Goal: Task Accomplishment & Management: Manage account settings

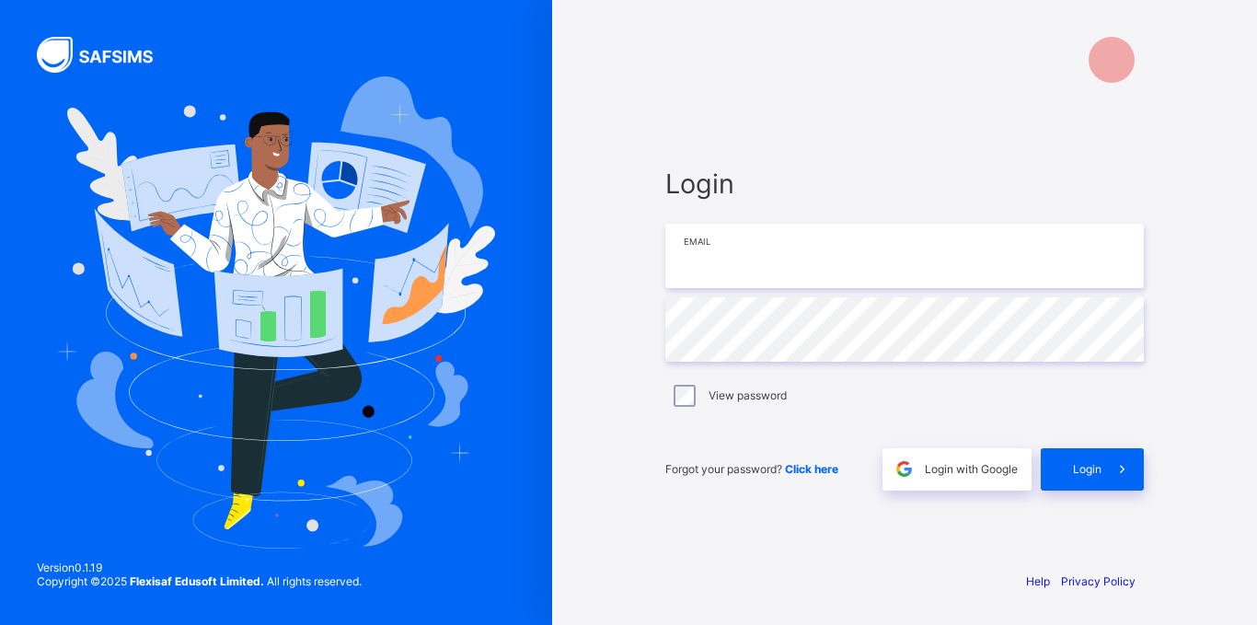
click at [810, 262] on input "email" at bounding box center [904, 256] width 479 height 64
click at [920, 468] on span at bounding box center [904, 469] width 42 height 42
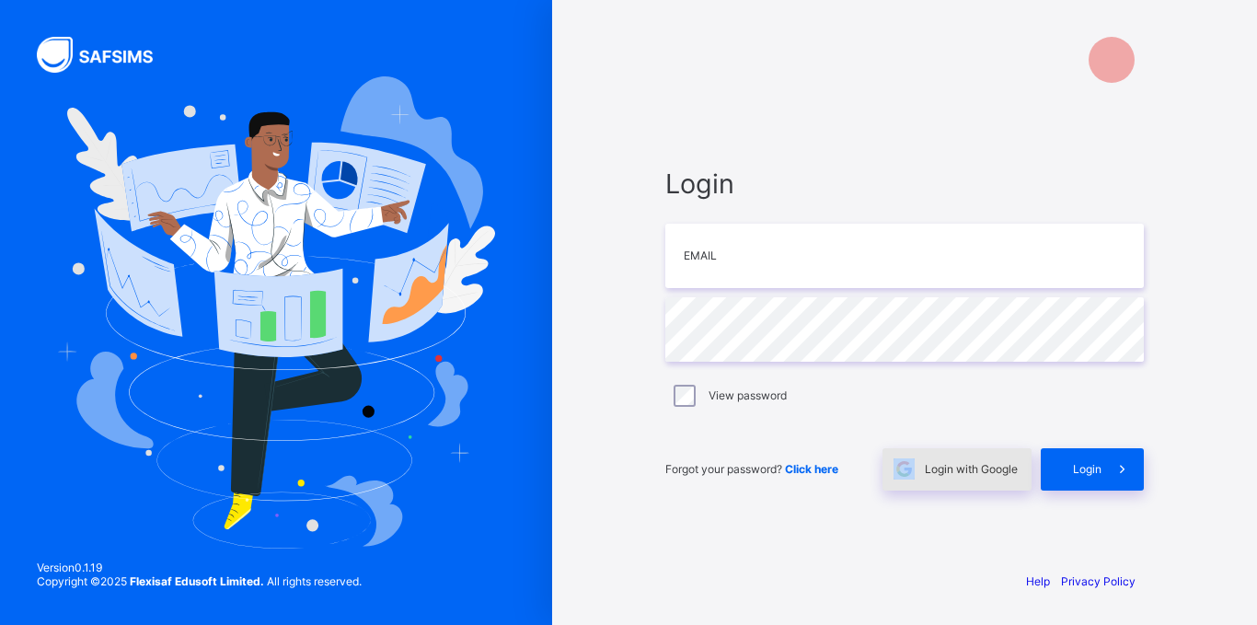
click at [920, 468] on span at bounding box center [904, 469] width 42 height 42
click at [854, 96] on div "Login Email Password View password Forgot your password? Click here Login with …" at bounding box center [905, 312] width 552 height 625
click at [914, 468] on span at bounding box center [904, 469] width 42 height 42
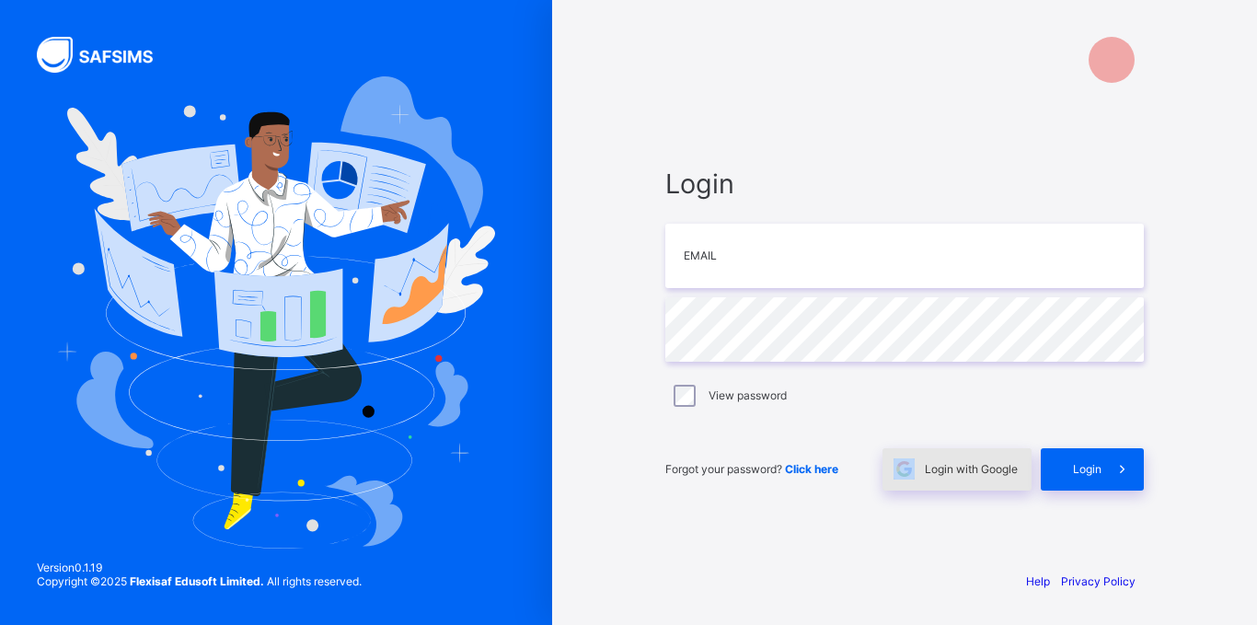
click at [914, 468] on span at bounding box center [904, 469] width 42 height 42
click at [830, 79] on div at bounding box center [904, 60] width 479 height 46
click at [848, 247] on input "email" at bounding box center [904, 256] width 479 height 64
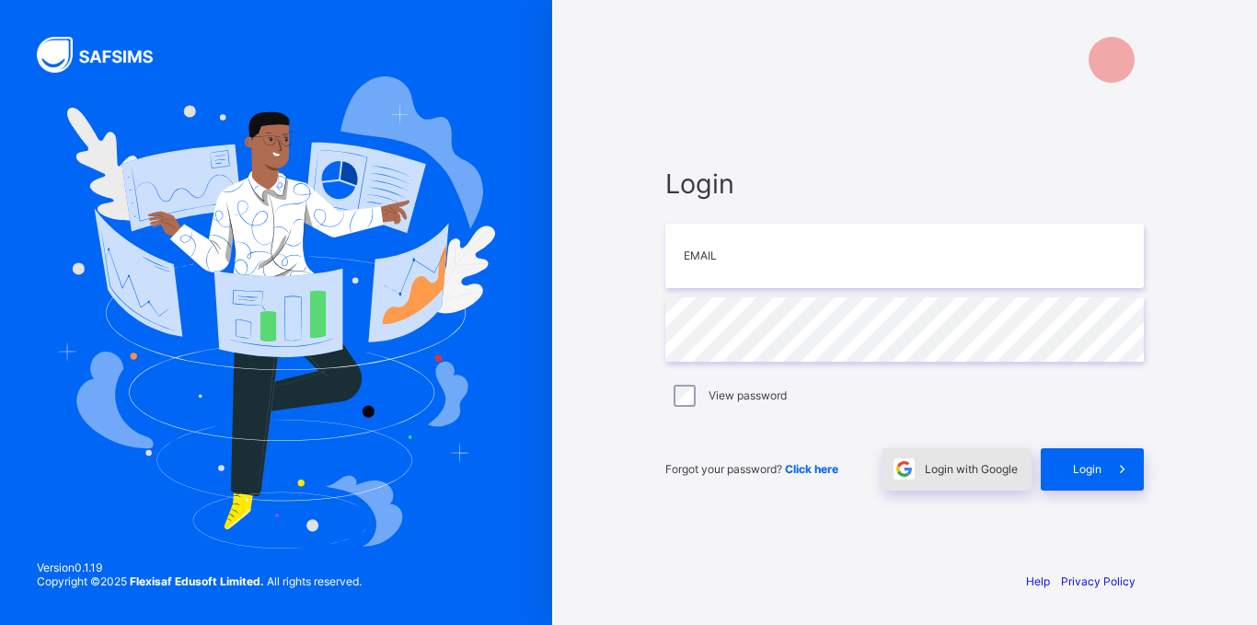
click at [918, 467] on span at bounding box center [904, 469] width 42 height 42
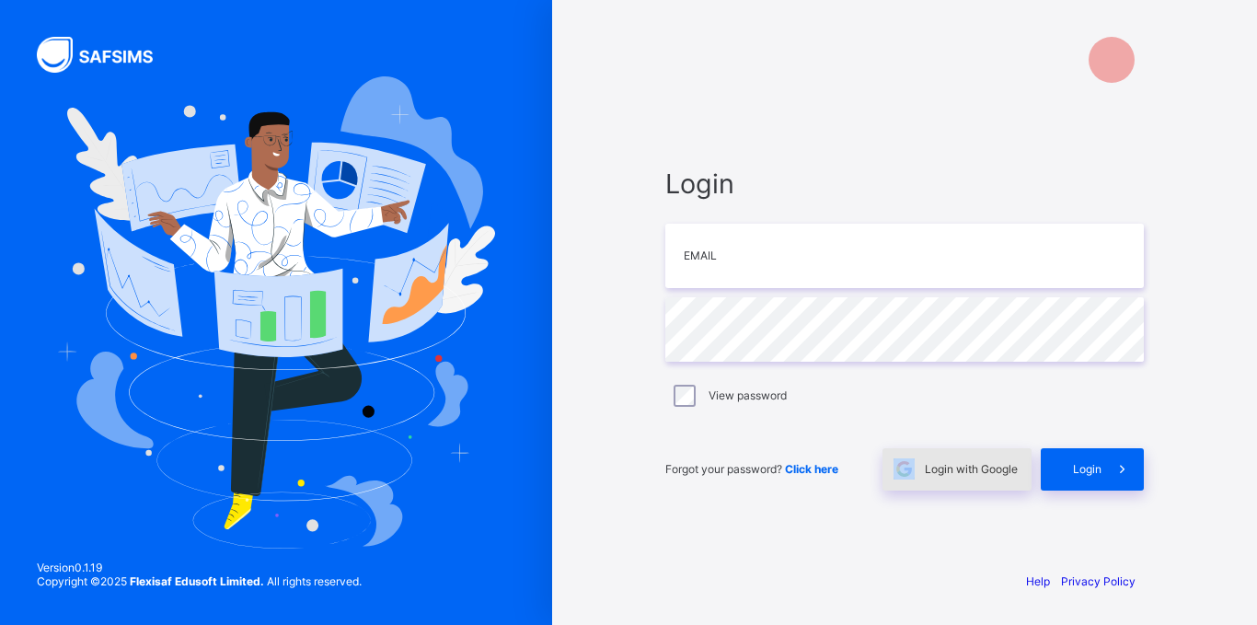
click at [918, 467] on span at bounding box center [904, 469] width 42 height 42
click at [861, 276] on input "email" at bounding box center [904, 256] width 479 height 64
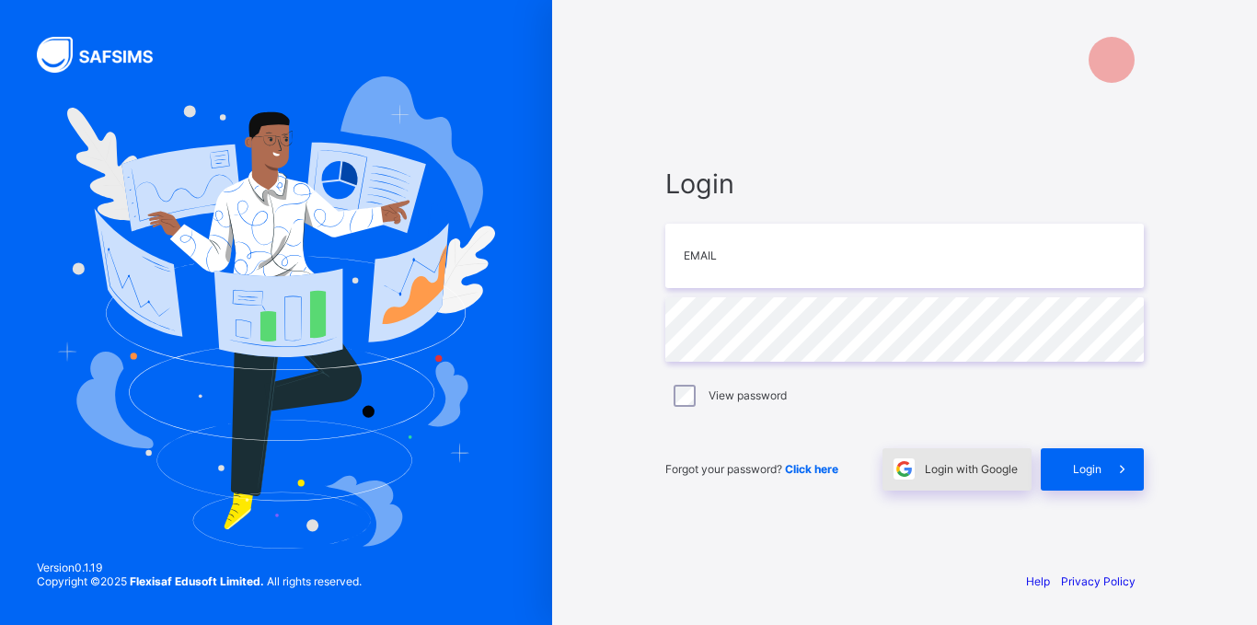
click at [940, 470] on span "Login with Google" at bounding box center [971, 469] width 93 height 14
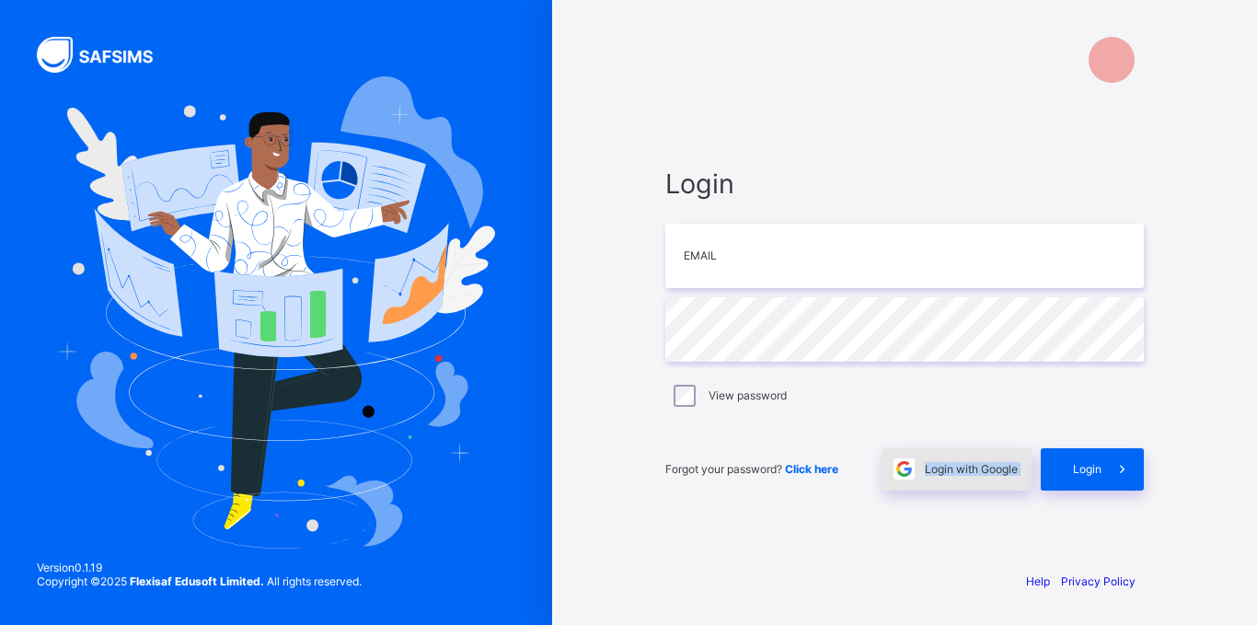
click at [894, 472] on img at bounding box center [904, 468] width 21 height 21
click at [939, 473] on span "Login with Google" at bounding box center [971, 469] width 93 height 14
click at [848, 258] on input "email" at bounding box center [904, 256] width 479 height 64
click at [940, 466] on span "Login with Google" at bounding box center [971, 469] width 93 height 14
click at [760, 251] on input "email" at bounding box center [904, 256] width 479 height 64
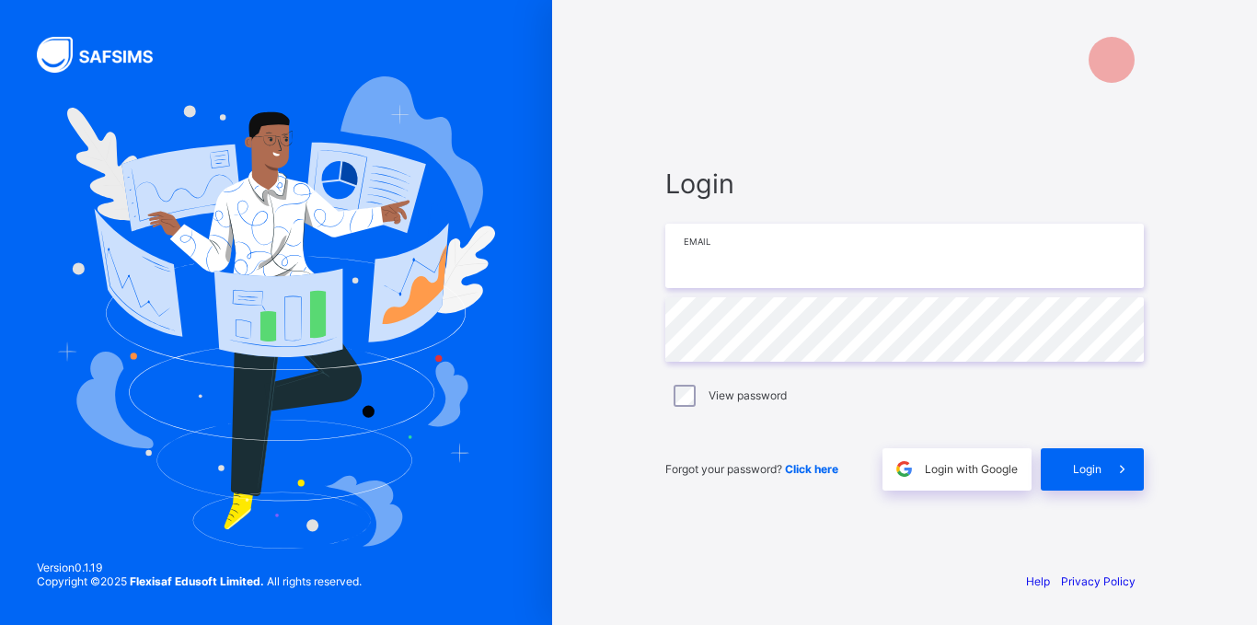
click at [801, 245] on input "email" at bounding box center [904, 256] width 479 height 64
type input "**********"
click at [1073, 475] on span "Login" at bounding box center [1087, 469] width 29 height 14
click at [1076, 460] on div "Login" at bounding box center [1092, 469] width 103 height 42
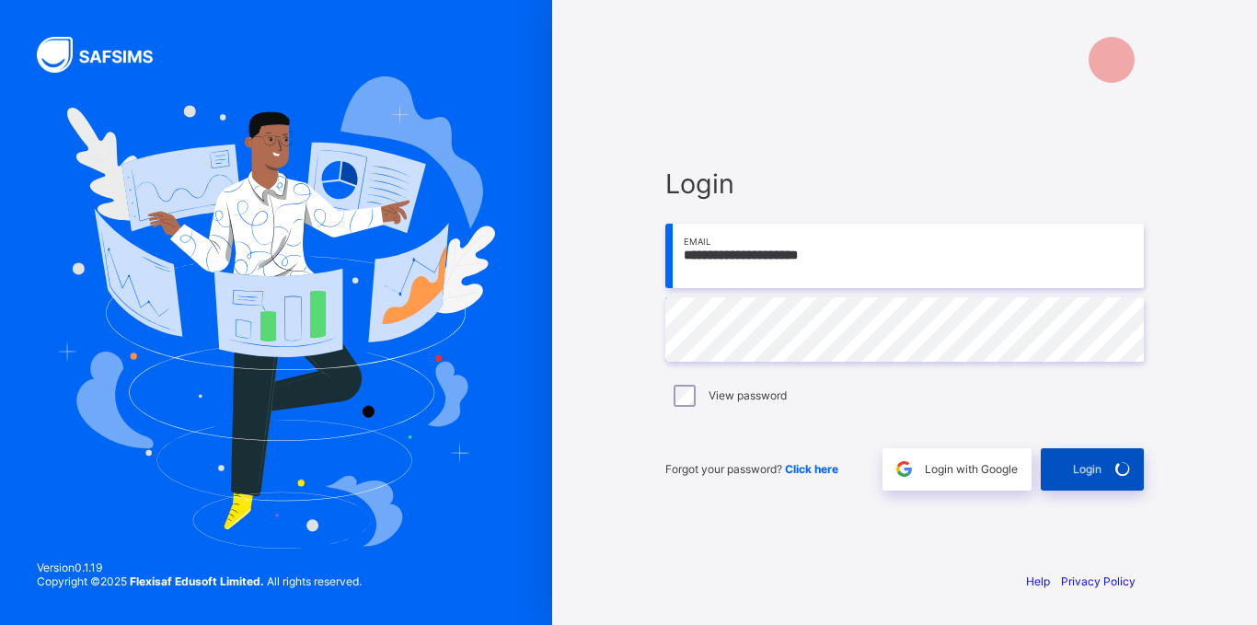
click at [1076, 460] on div "Login" at bounding box center [1092, 469] width 103 height 42
drag, startPoint x: 874, startPoint y: 260, endPoint x: 623, endPoint y: 249, distance: 251.5
click at [623, 249] on div "**********" at bounding box center [904, 312] width 705 height 625
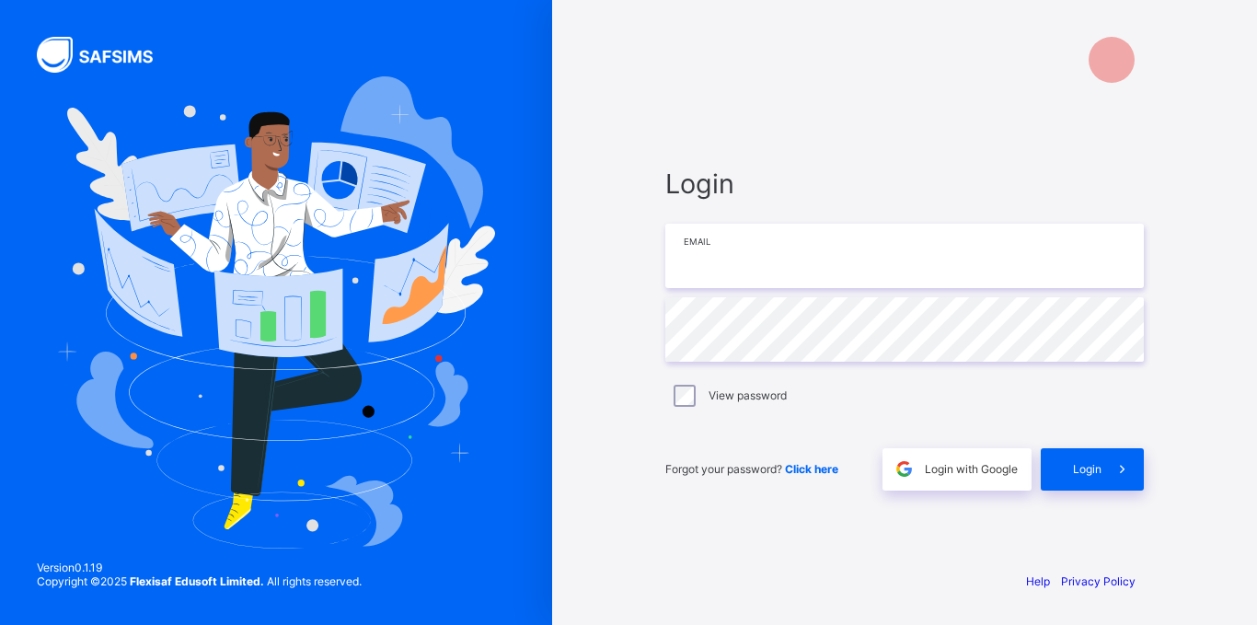
click at [805, 263] on input "email" at bounding box center [904, 256] width 479 height 64
paste input "**********"
type input "**********"
click at [1069, 461] on div "Login" at bounding box center [1092, 469] width 103 height 42
click at [1084, 467] on span "Login" at bounding box center [1087, 469] width 29 height 14
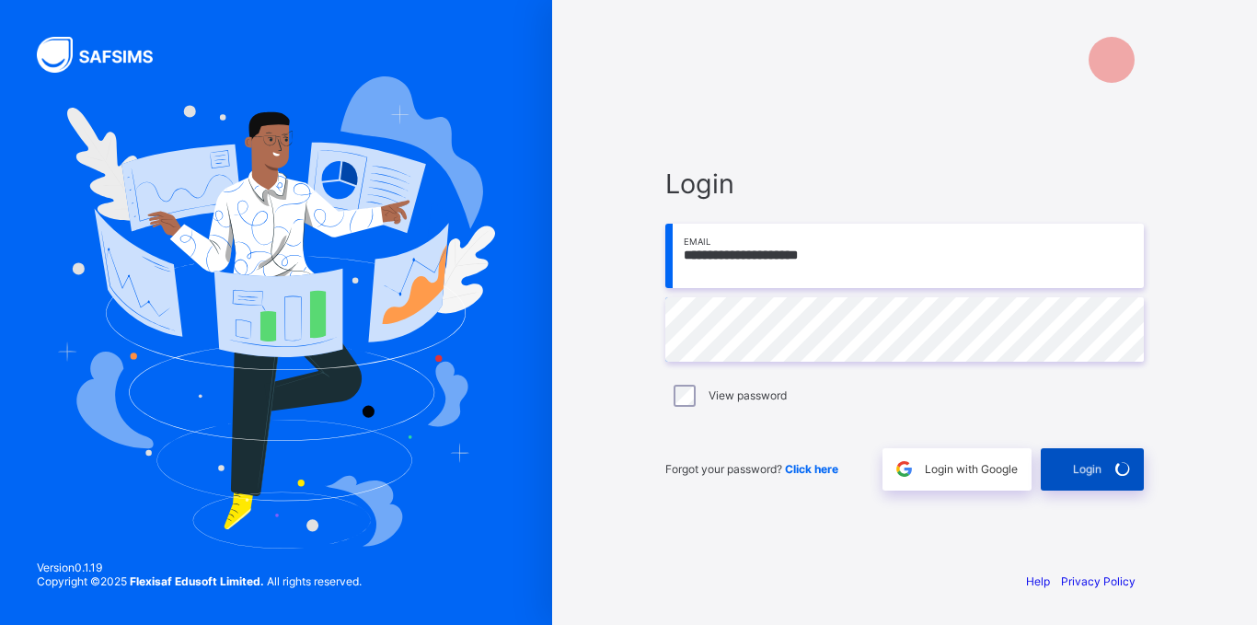
click at [1084, 467] on div "Login" at bounding box center [1092, 469] width 103 height 42
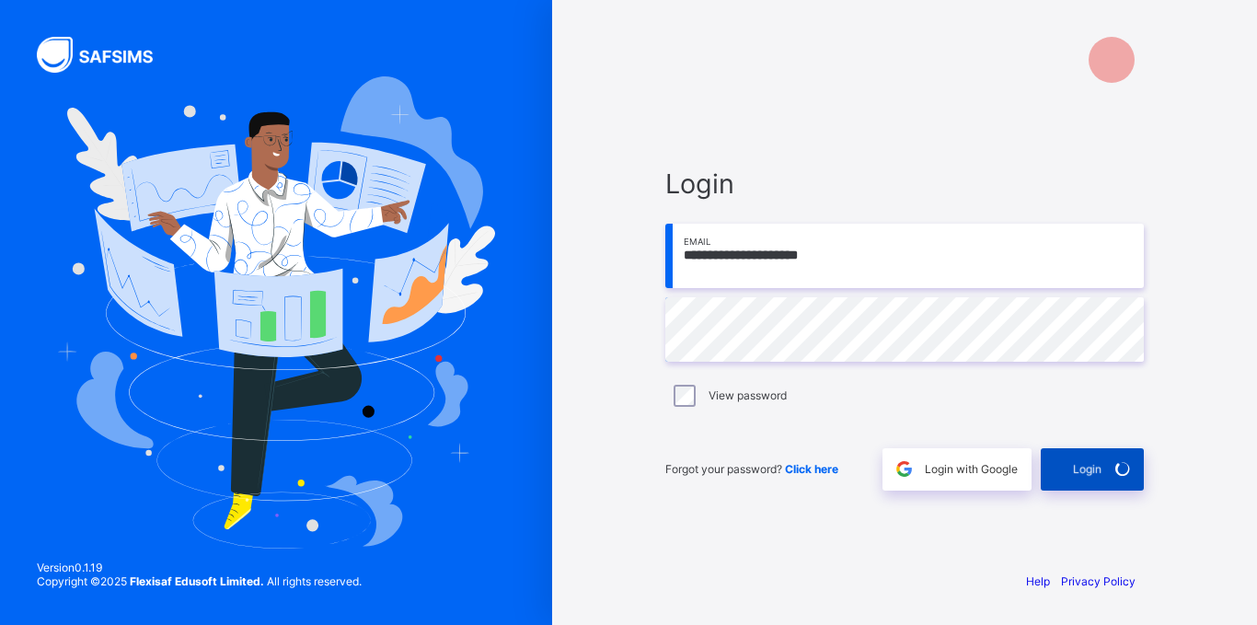
click at [1084, 467] on div "Login" at bounding box center [1092, 469] width 103 height 42
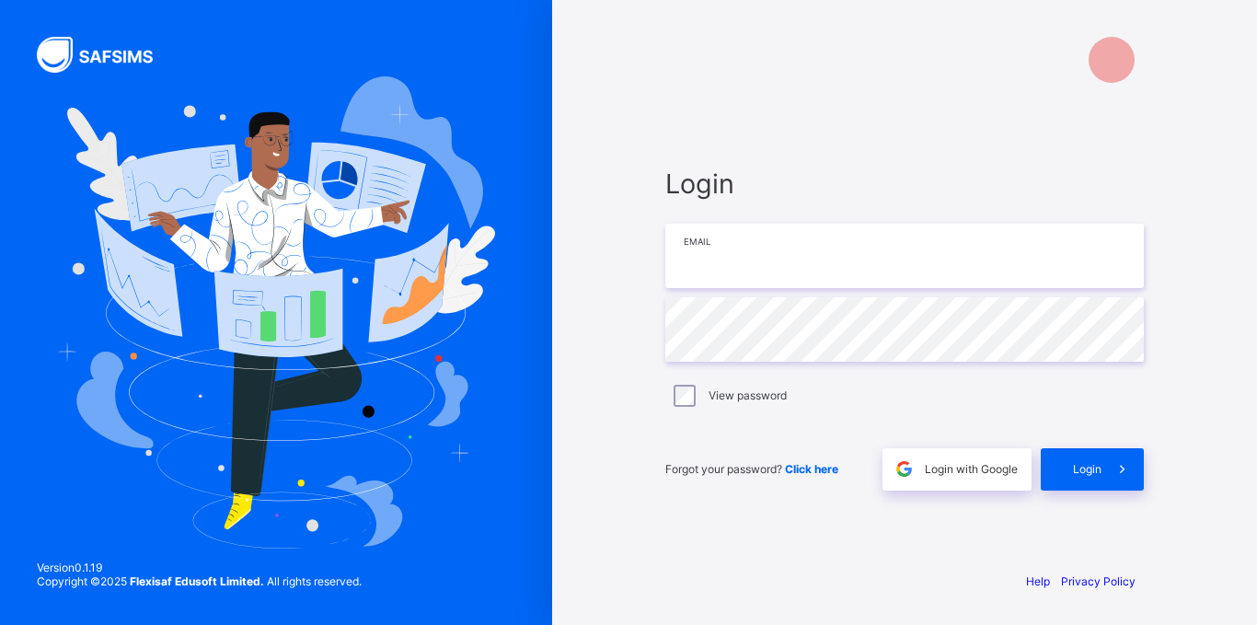
click at [880, 279] on input "email" at bounding box center [904, 256] width 479 height 64
paste input "**********"
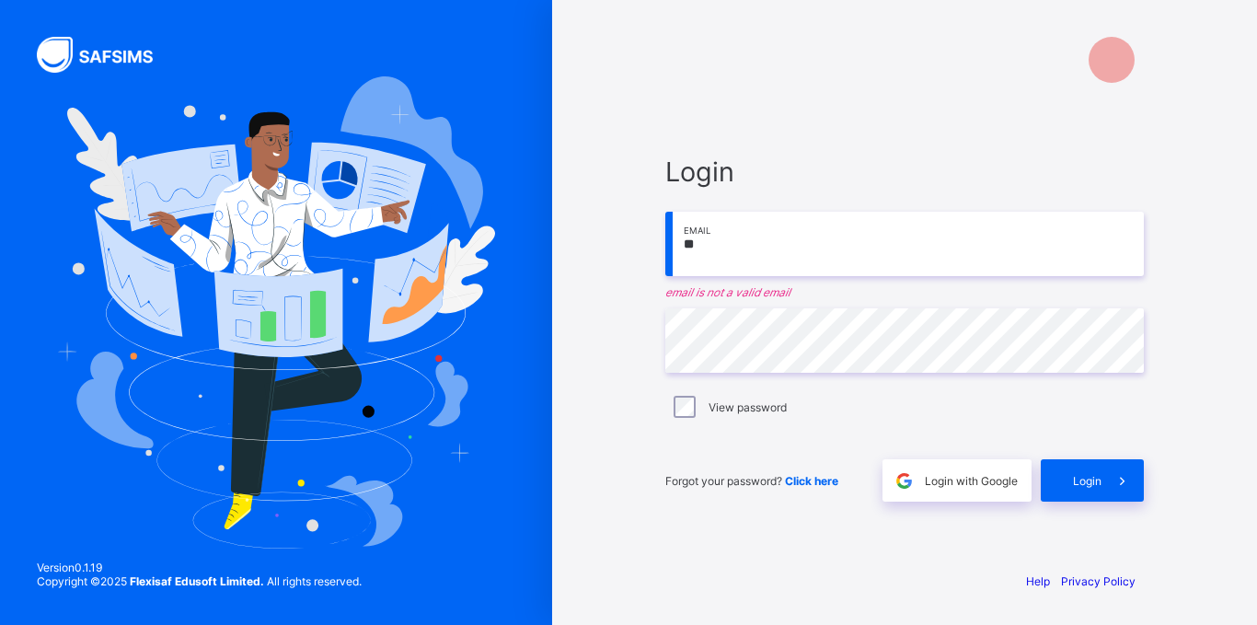
type input "*"
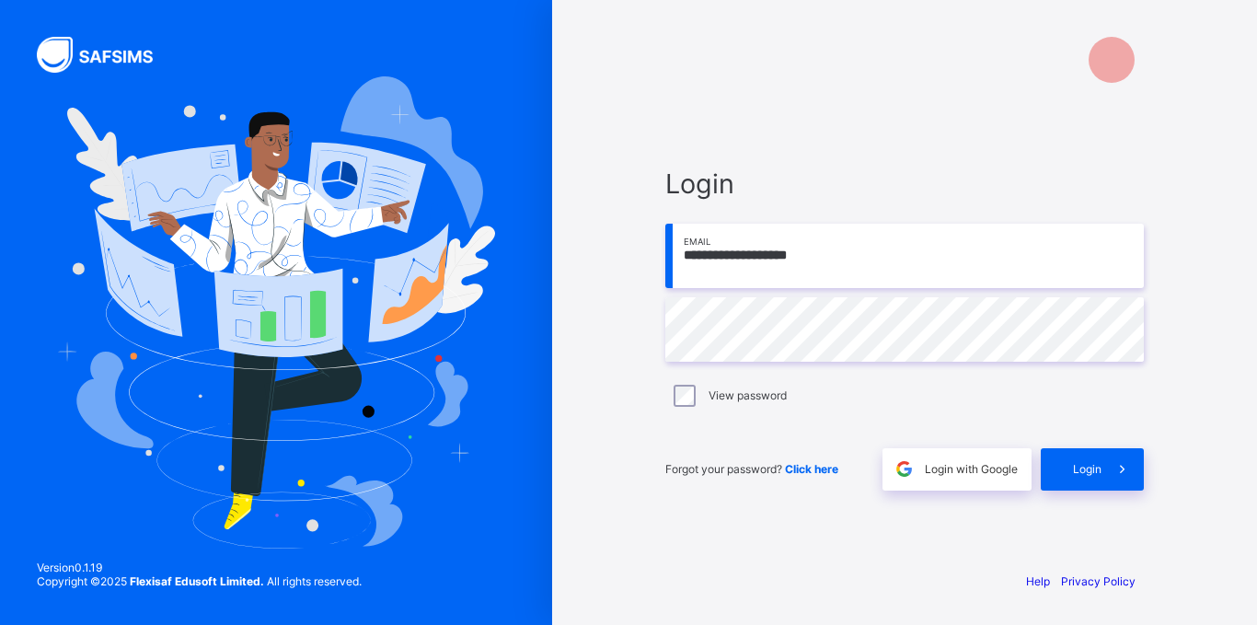
type input "**********"
click at [1087, 475] on span "Login" at bounding box center [1087, 469] width 29 height 14
